Goal: Task Accomplishment & Management: Complete application form

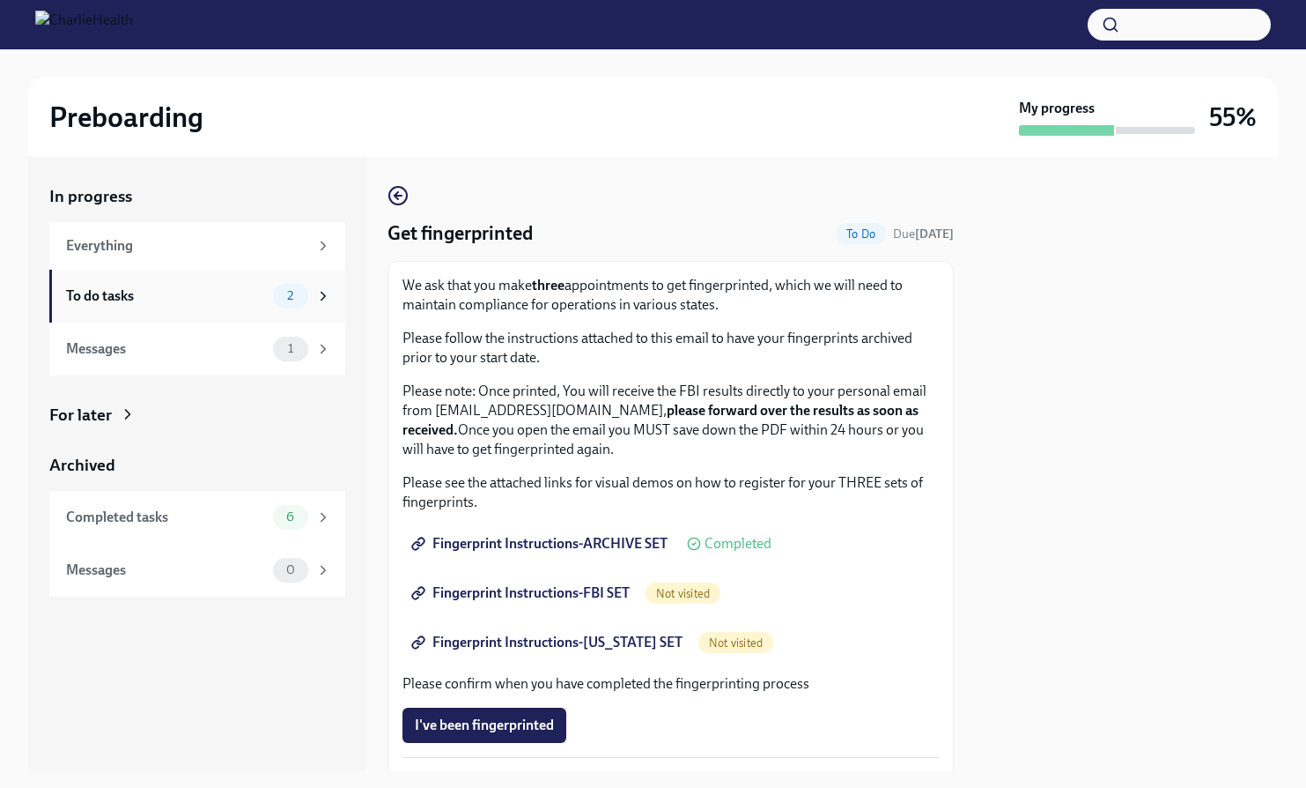
click at [105, 299] on div "To do tasks" at bounding box center [166, 295] width 200 height 19
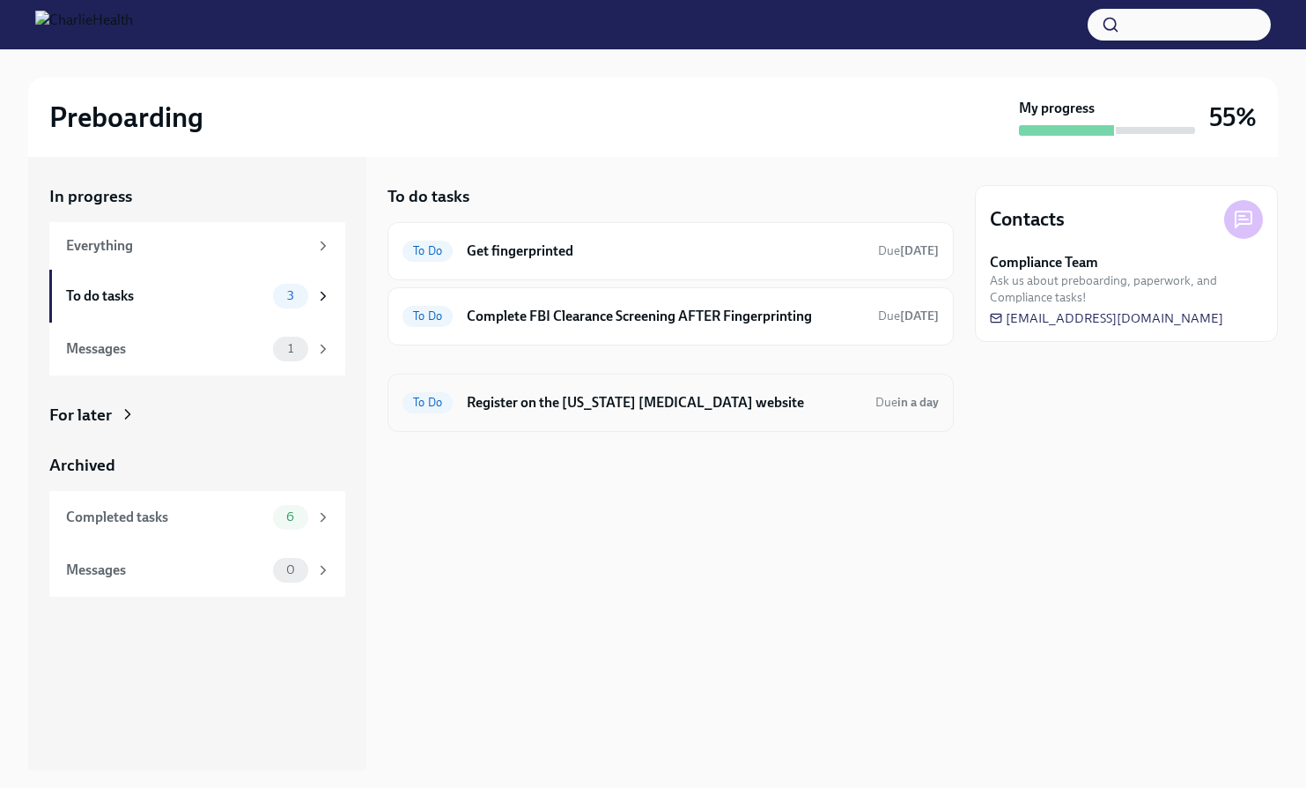
click at [566, 409] on h6 "Register on the [US_STATE] [MEDICAL_DATA] website" at bounding box center [664, 402] width 395 height 19
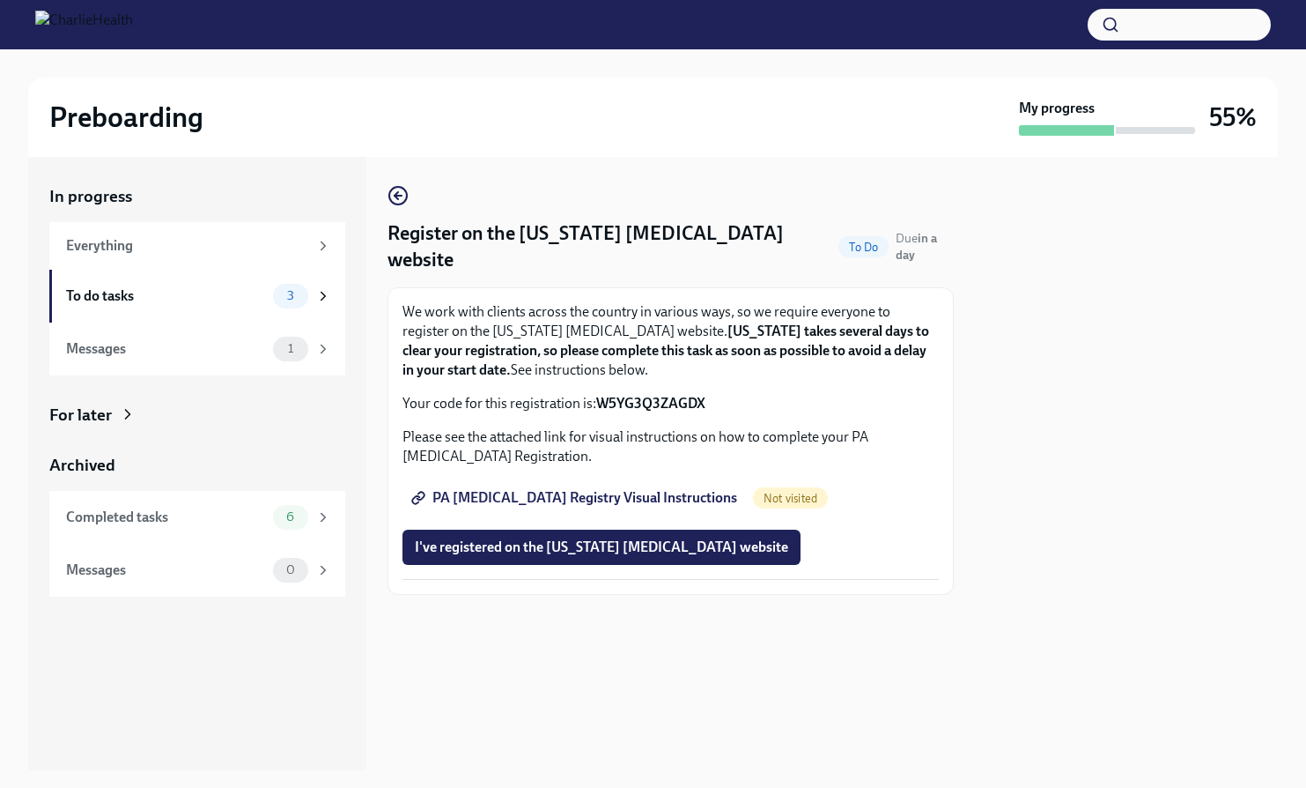
click at [523, 489] on span "PA [MEDICAL_DATA] Registry Visual Instructions" at bounding box center [576, 498] width 322 height 18
click at [694, 395] on div "We work with clients across the country in various ways, so we require everyone…" at bounding box center [671, 441] width 537 height 278
drag, startPoint x: 711, startPoint y: 380, endPoint x: 597, endPoint y: 380, distance: 113.6
click at [597, 394] on p "Your code for this registration is: W5YG3Q3ZAGDX" at bounding box center [671, 403] width 537 height 19
copy p "W5YG3Q3ZAGDX"
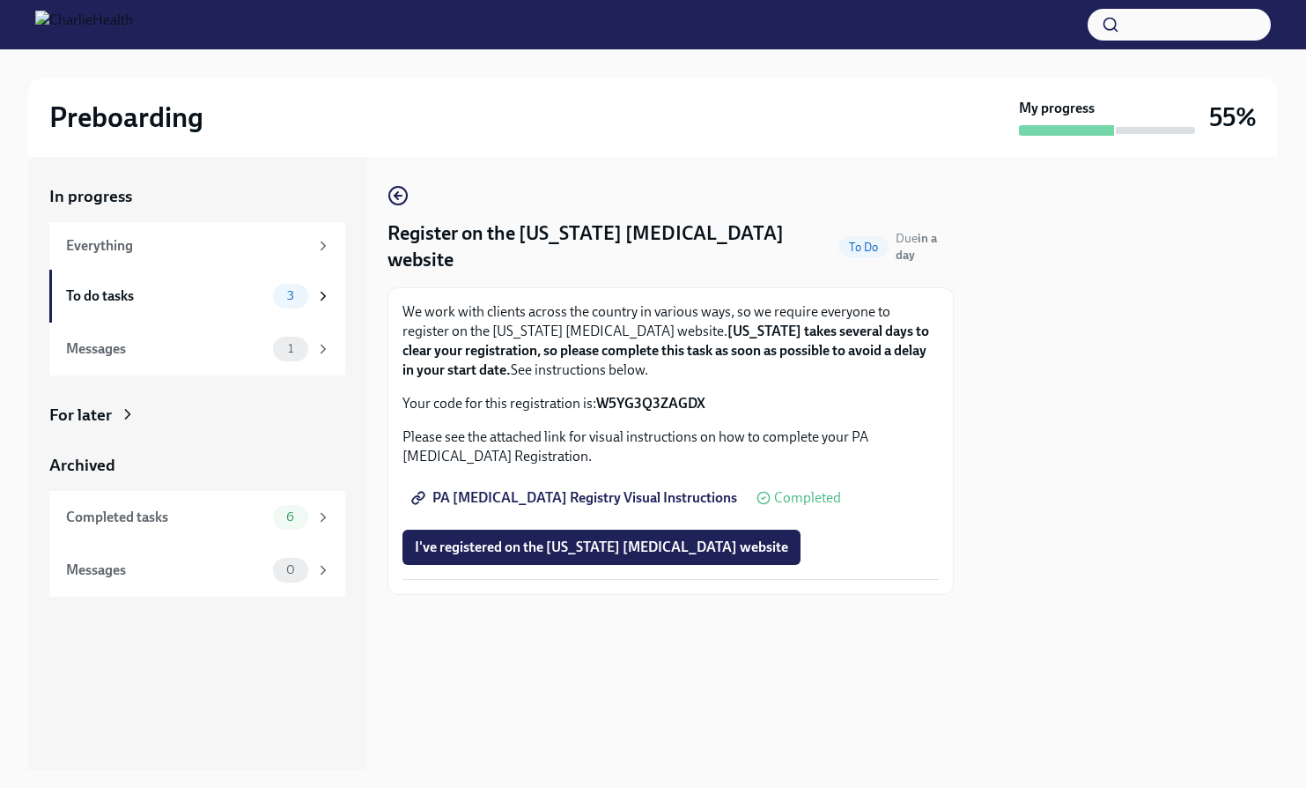
click at [655, 394] on p "Your code for this registration is: W5YG3Q3ZAGDX" at bounding box center [671, 403] width 537 height 19
drag, startPoint x: 712, startPoint y: 381, endPoint x: 599, endPoint y: 379, distance: 112.8
click at [599, 394] on p "Your code for this registration is: W5YG3Q3ZAGDX" at bounding box center [671, 403] width 537 height 19
copy p "W5YG3Q3ZAGDX"
click at [516, 538] on span "I've registered on the [US_STATE] [MEDICAL_DATA] website" at bounding box center [602, 547] width 374 height 18
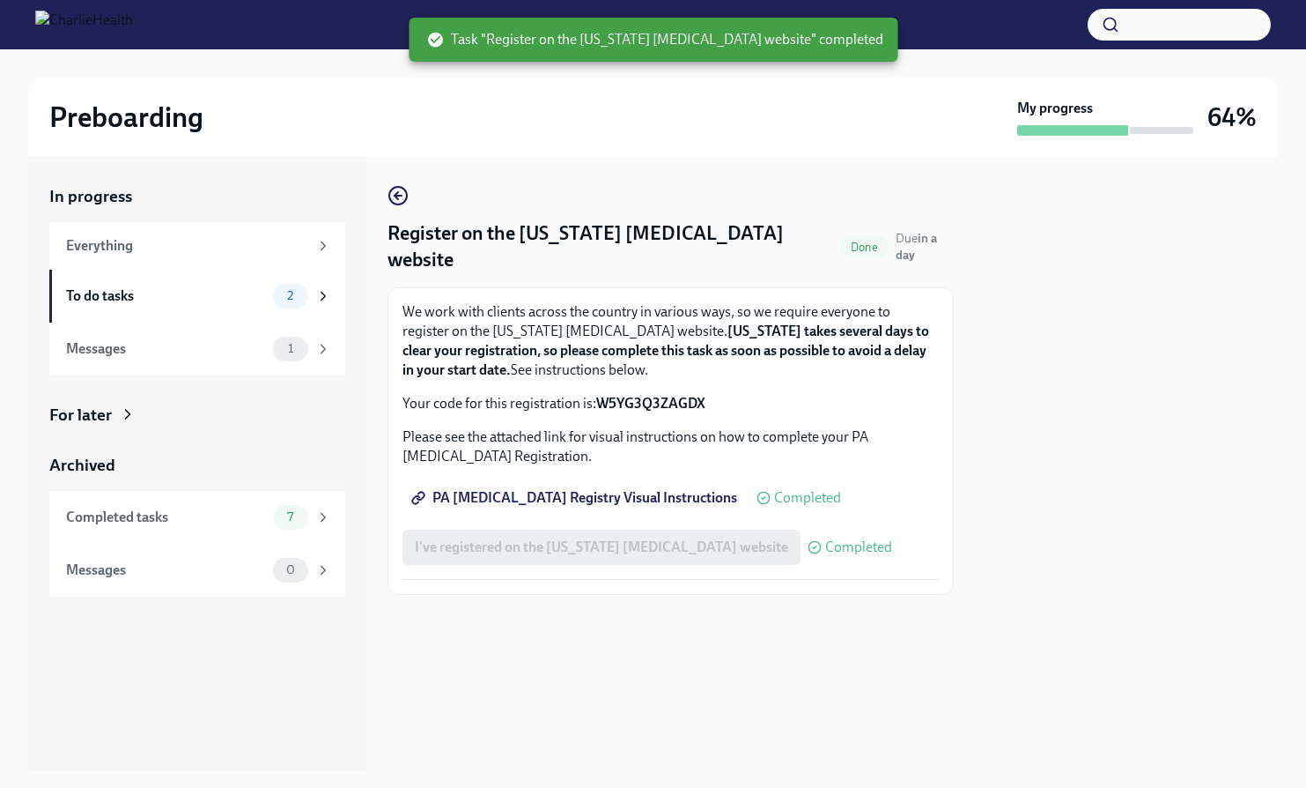
click at [325, 85] on div "Preboarding My progress 64%" at bounding box center [653, 117] width 1250 height 79
